Goal: Task Accomplishment & Management: Use online tool/utility

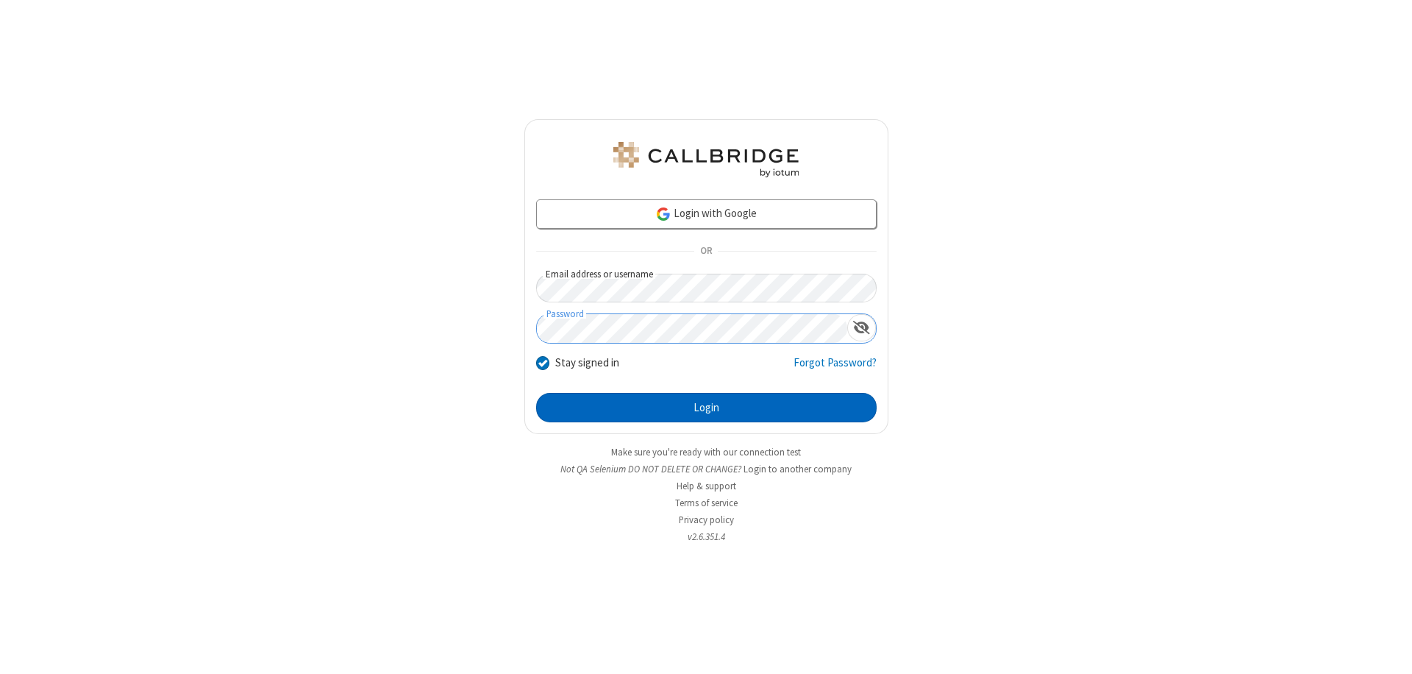
click at [706, 407] on button "Login" at bounding box center [706, 407] width 340 height 29
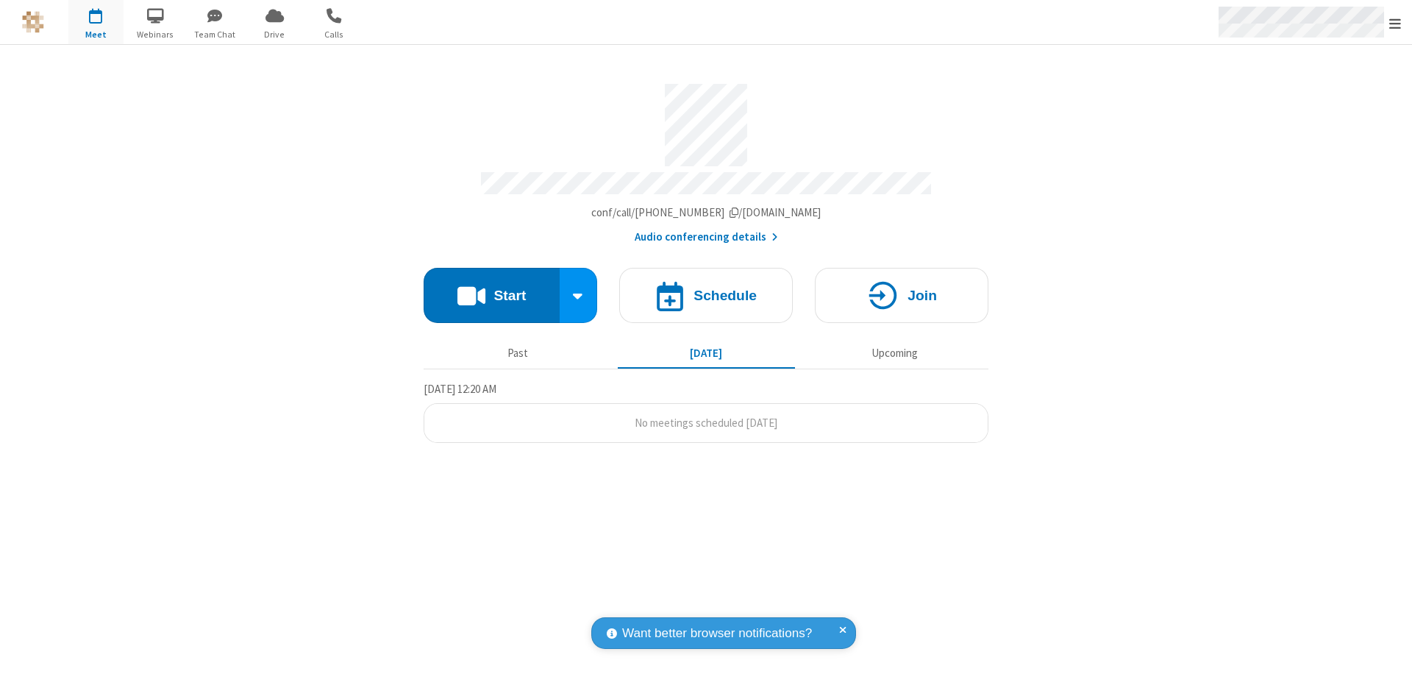
click at [1395, 23] on span "Open menu" at bounding box center [1395, 23] width 12 height 15
click at [274, 34] on span "Drive" at bounding box center [274, 34] width 55 height 13
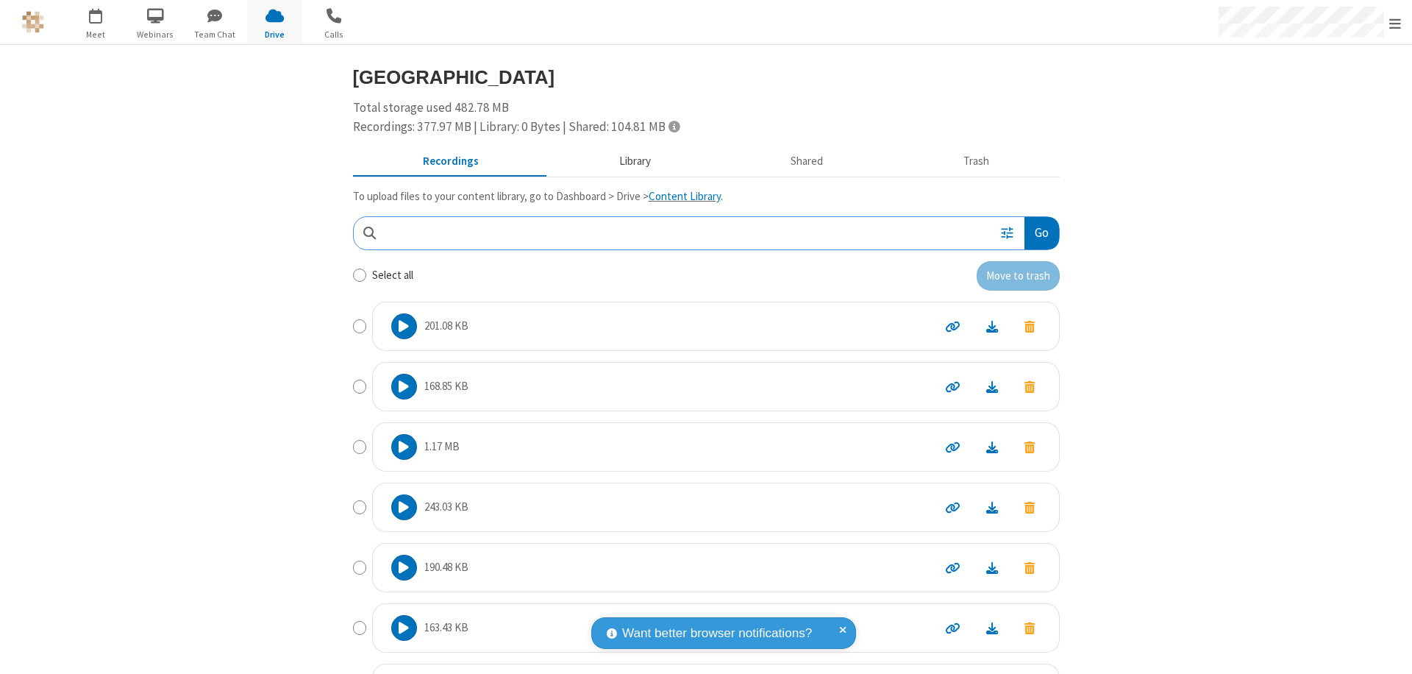
click at [627, 161] on button "Library" at bounding box center [635, 162] width 172 height 28
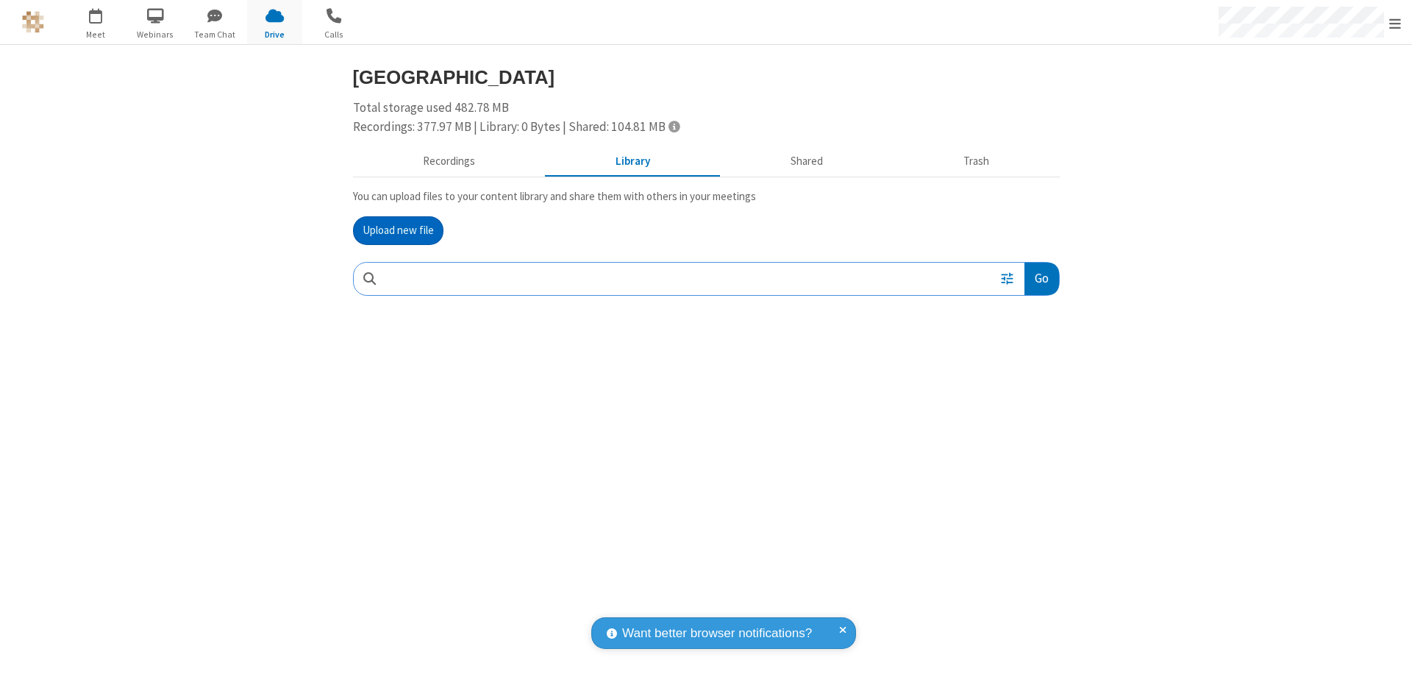
click at [398, 230] on button "Upload new file" at bounding box center [398, 230] width 90 height 29
click at [1029, 375] on span "Move to trash" at bounding box center [1029, 374] width 10 height 13
